Goal: Navigation & Orientation: Go to known website

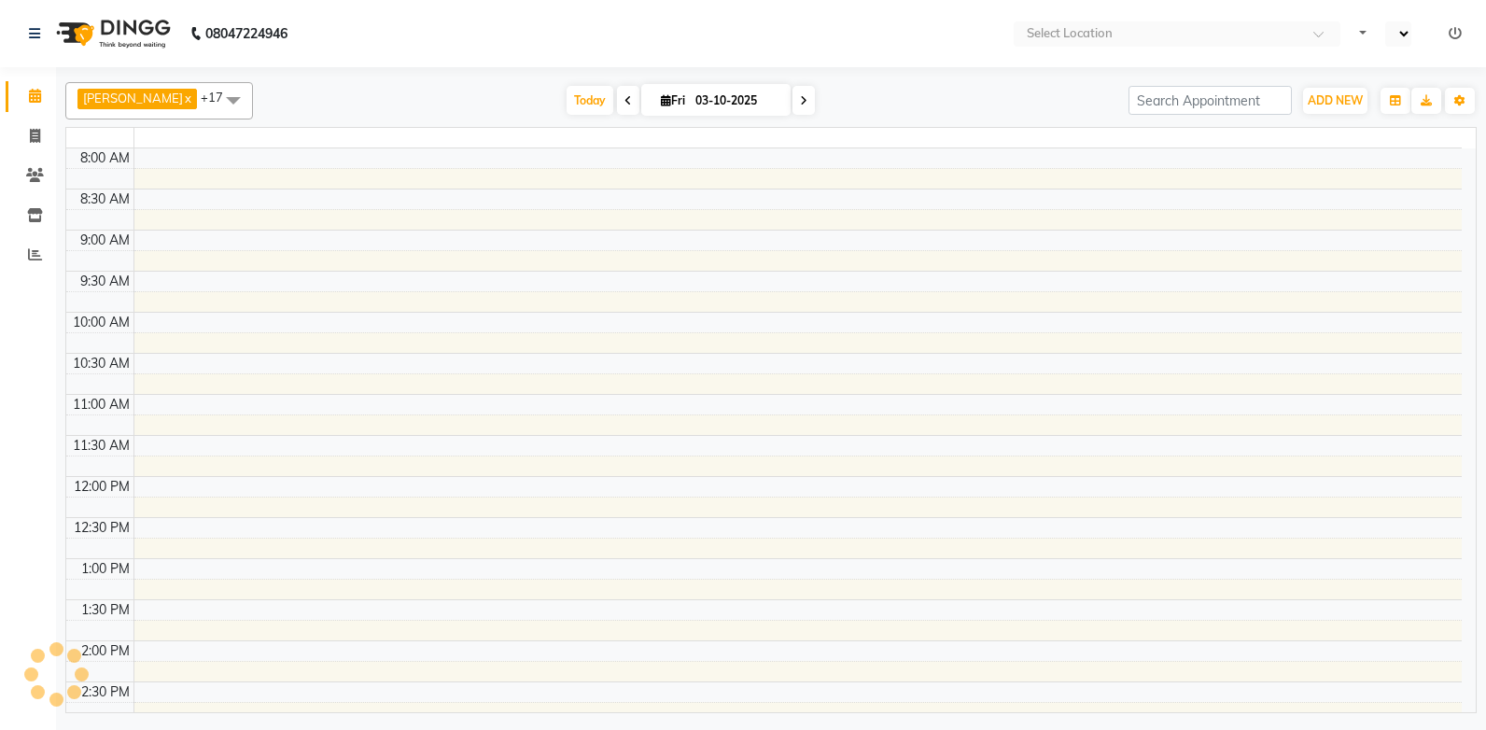
select select "en"
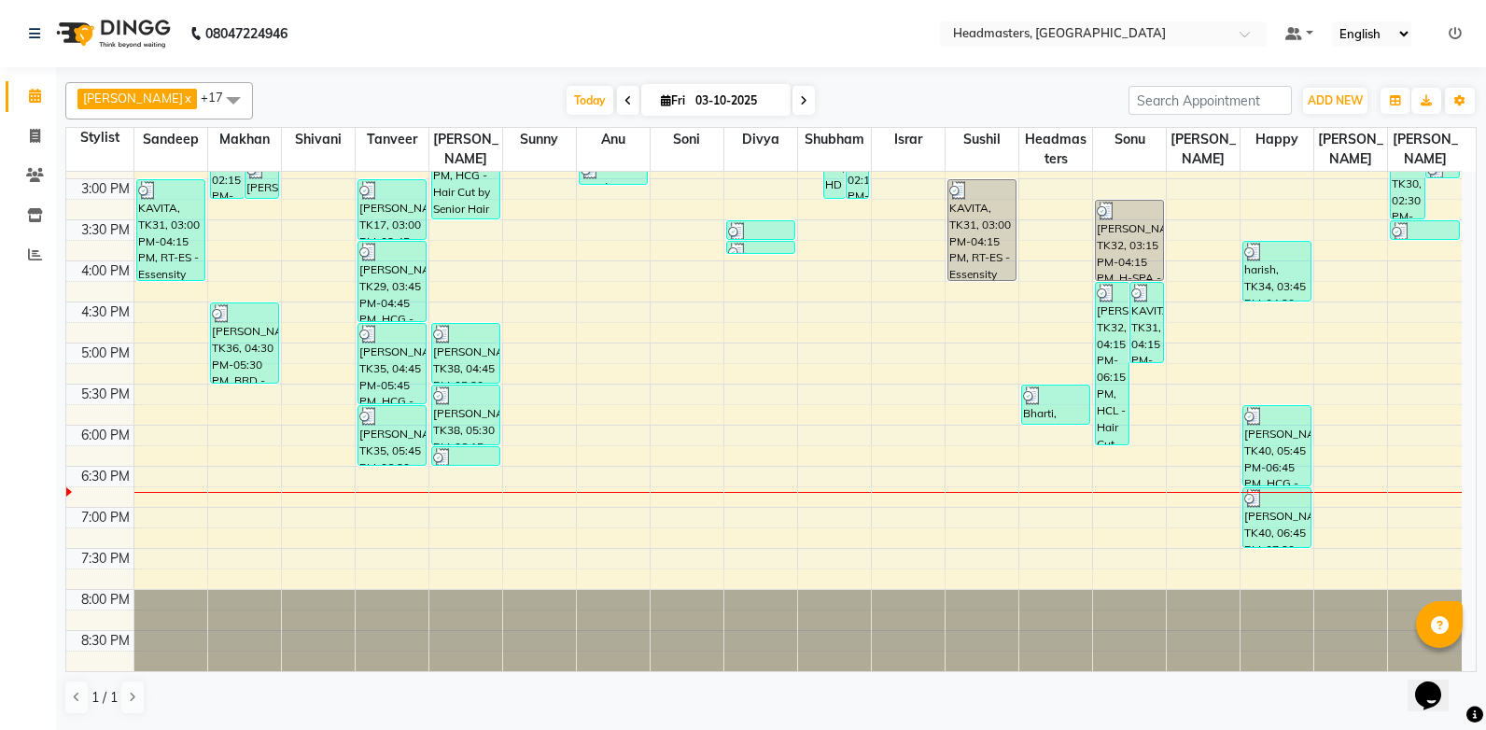
scroll to position [474, 0]
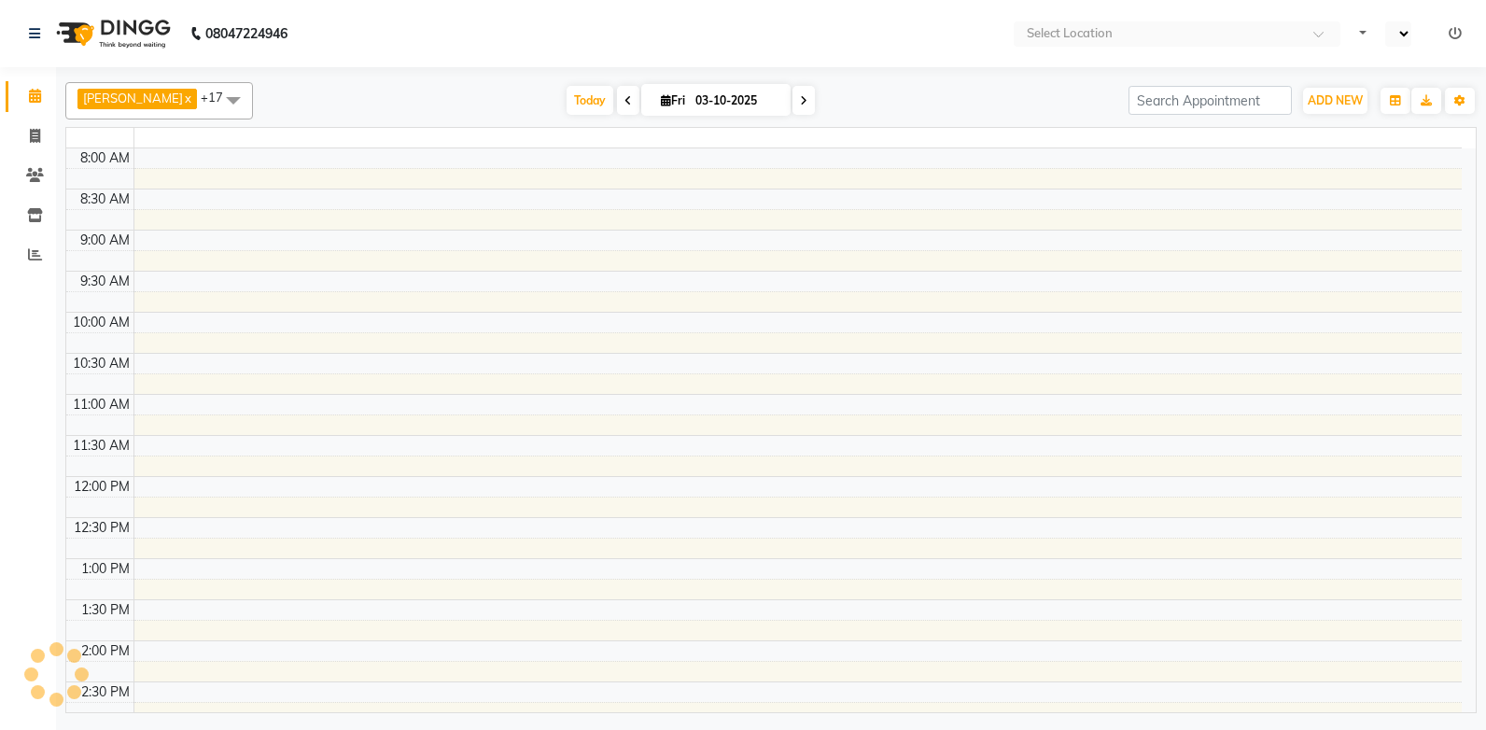
select select "en"
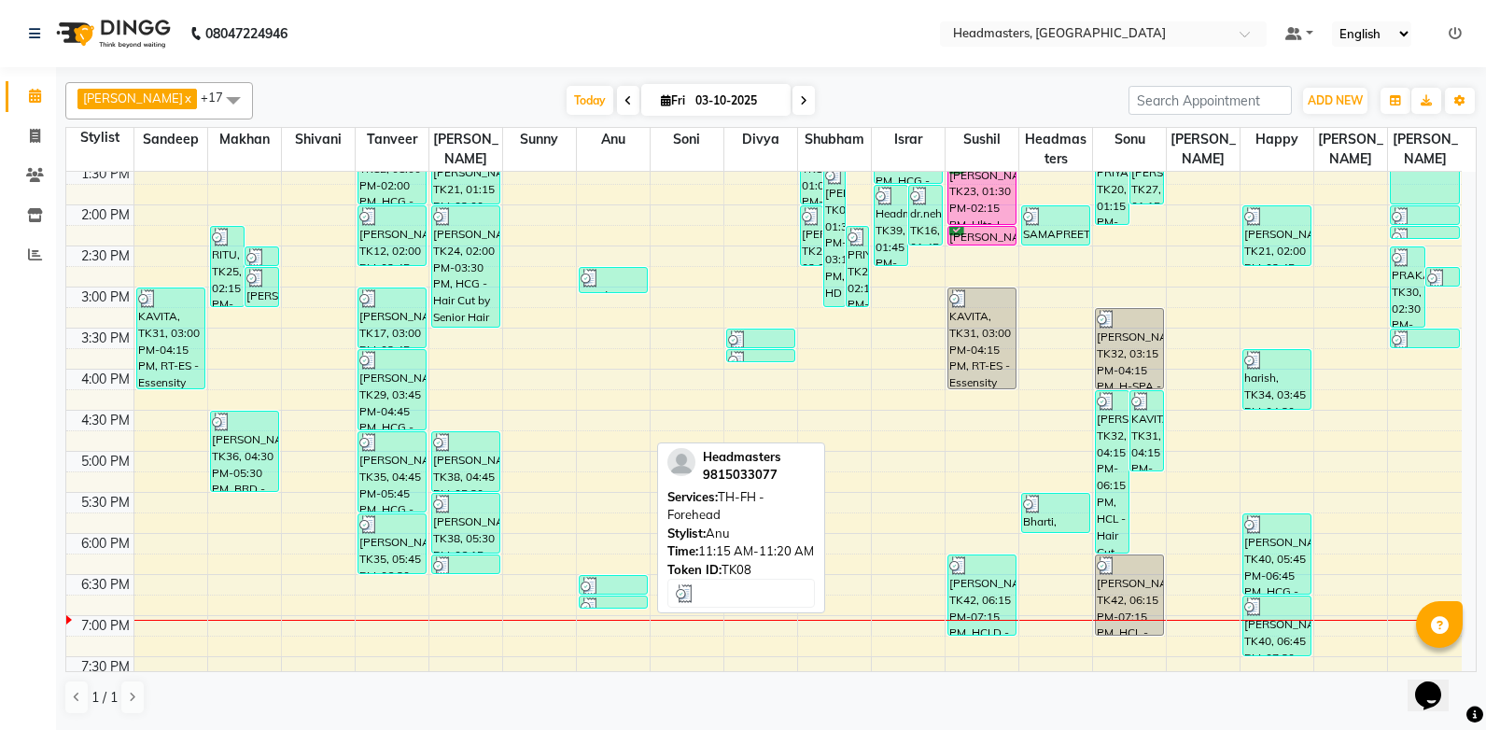
scroll to position [467, 0]
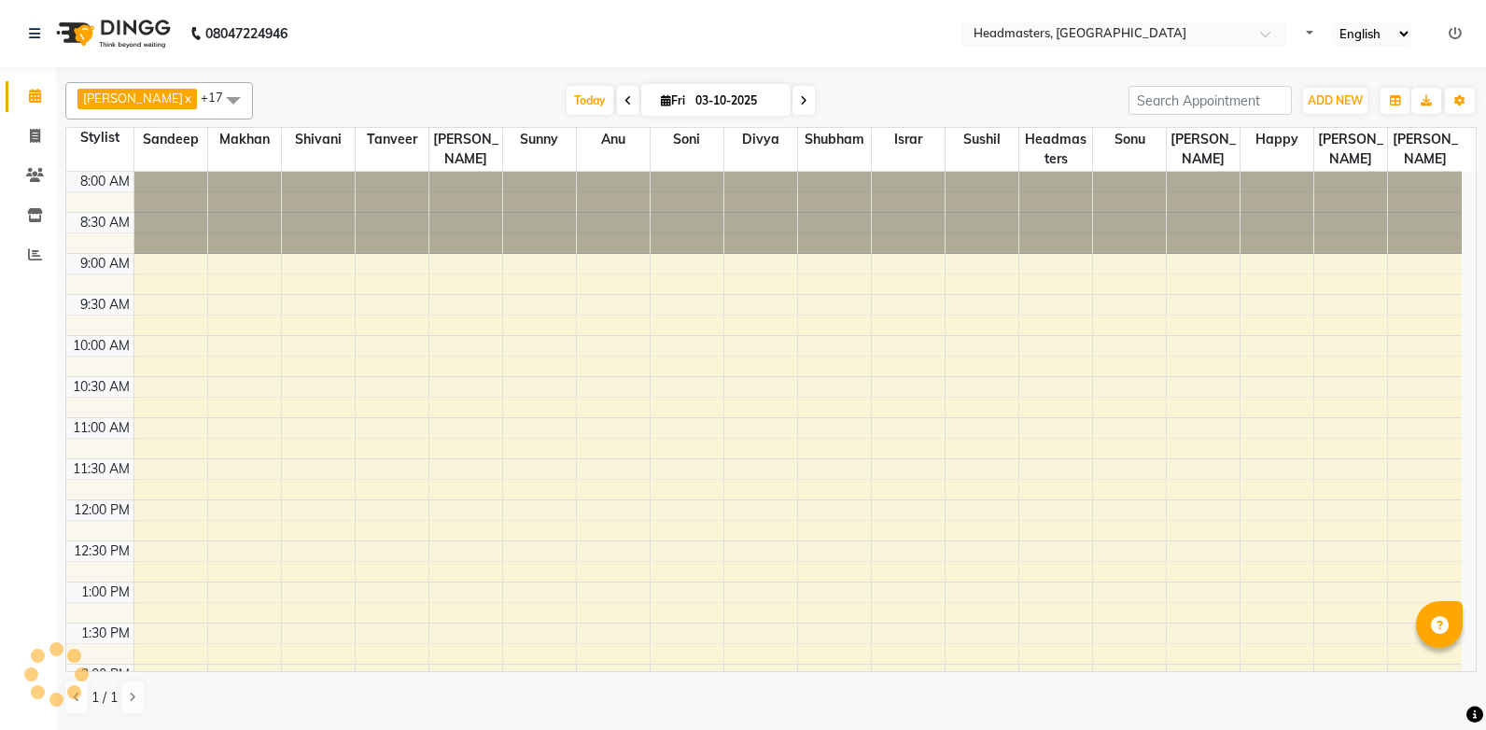
select select "en"
